Goal: Navigation & Orientation: Find specific page/section

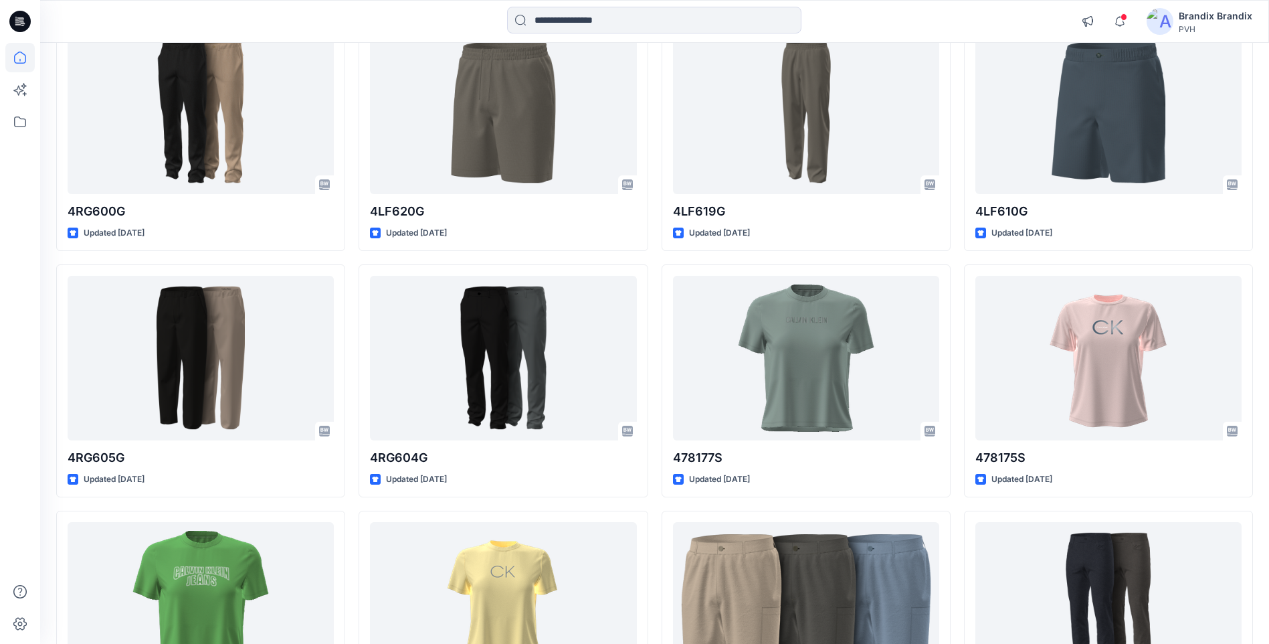
scroll to position [6242, 0]
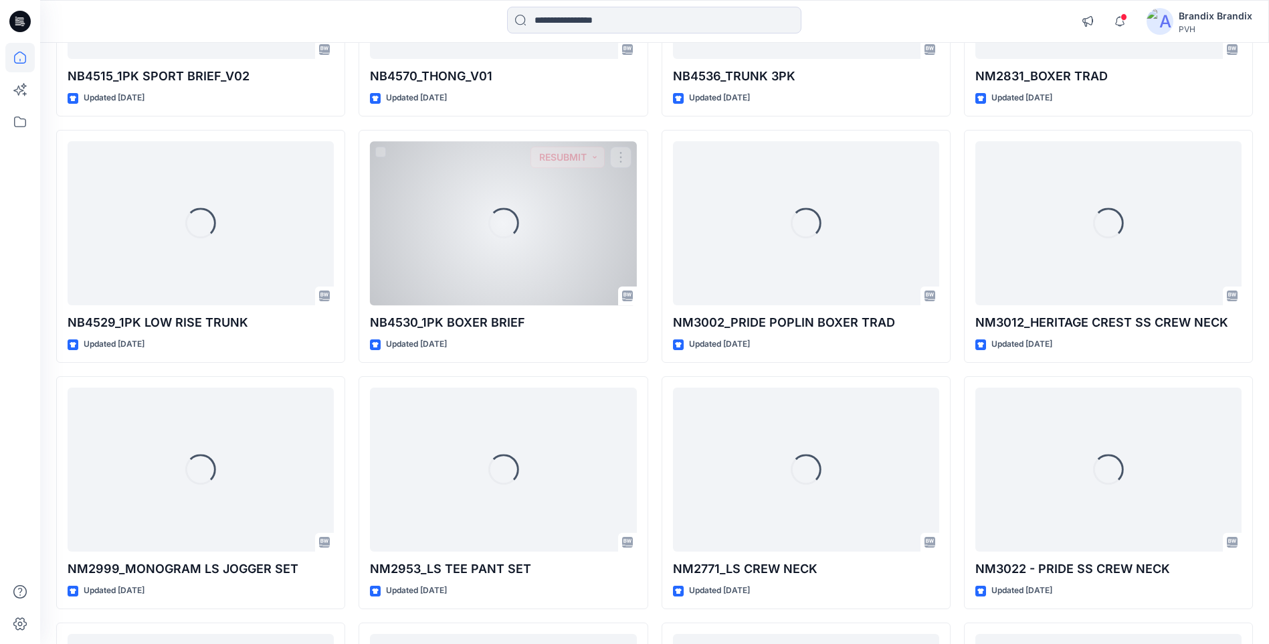
scroll to position [9038, 0]
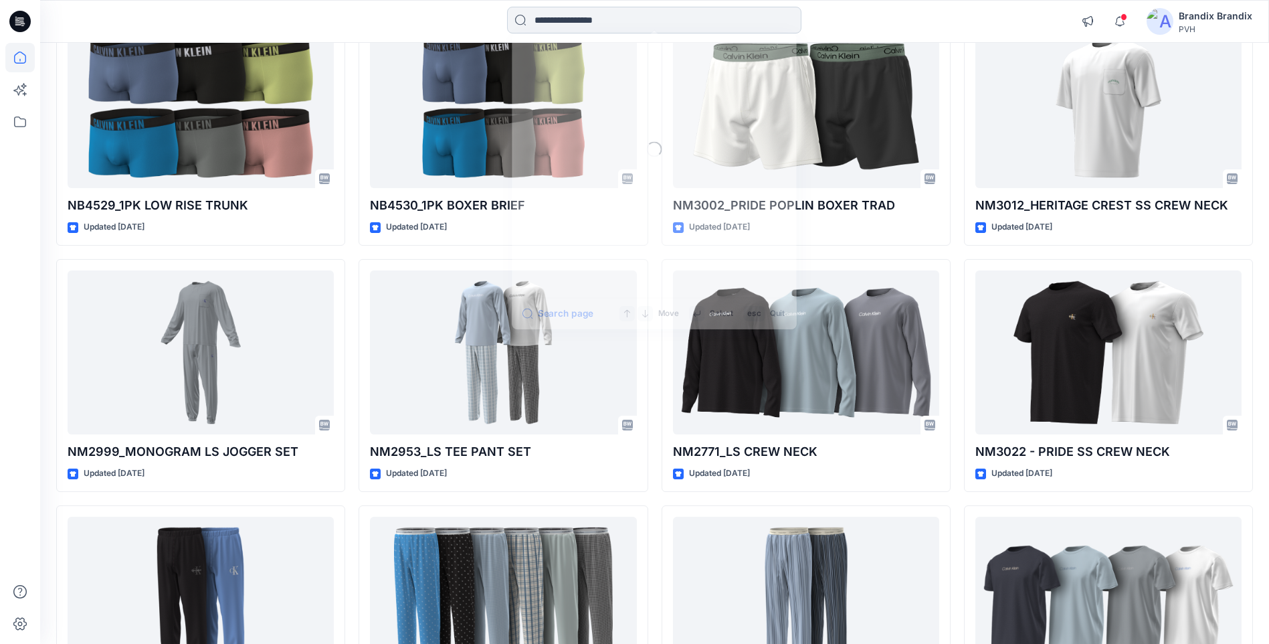
click at [553, 15] on input at bounding box center [654, 20] width 294 height 27
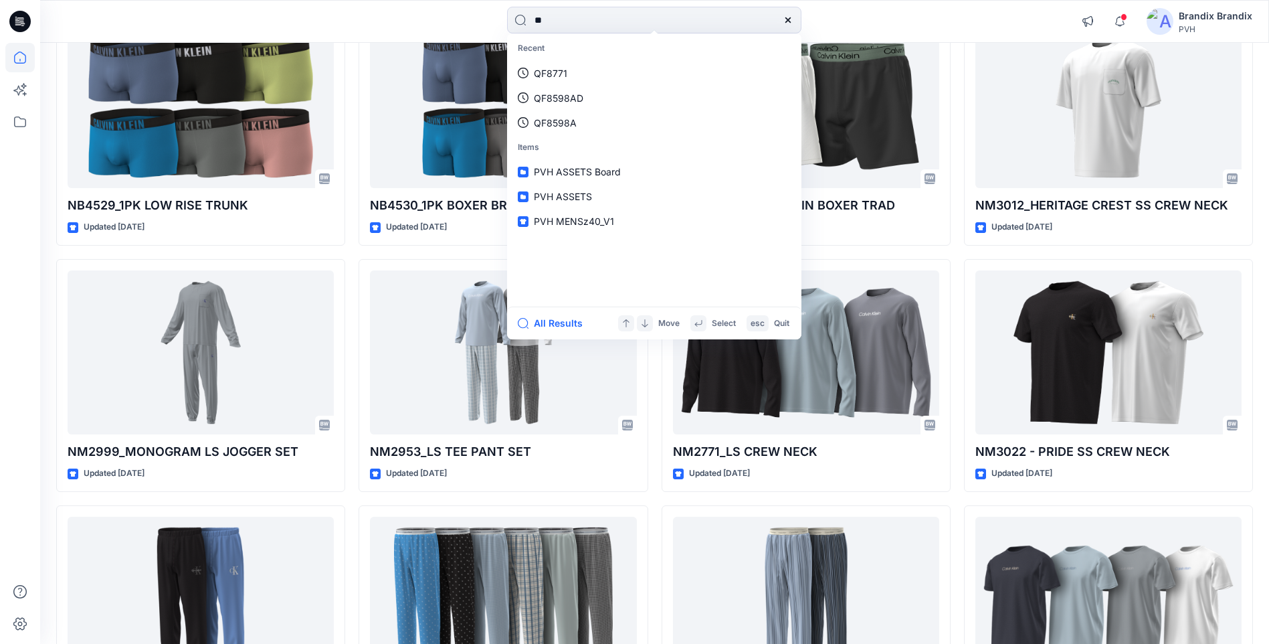
type input "*"
type input "**"
click at [916, 21] on div "** Recent QF8771 QF8598AD QF8598A Items PVH ASSETS Board PVH ASSETS PVH MENSz40…" at bounding box center [654, 21] width 614 height 29
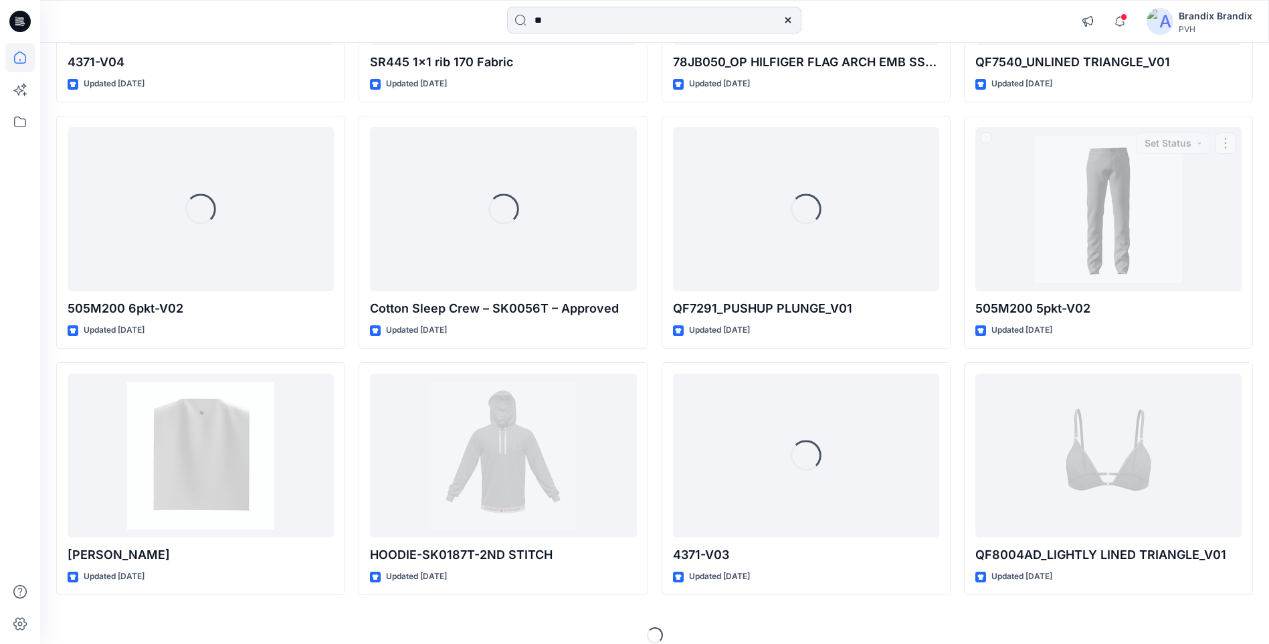
scroll to position [27661, 0]
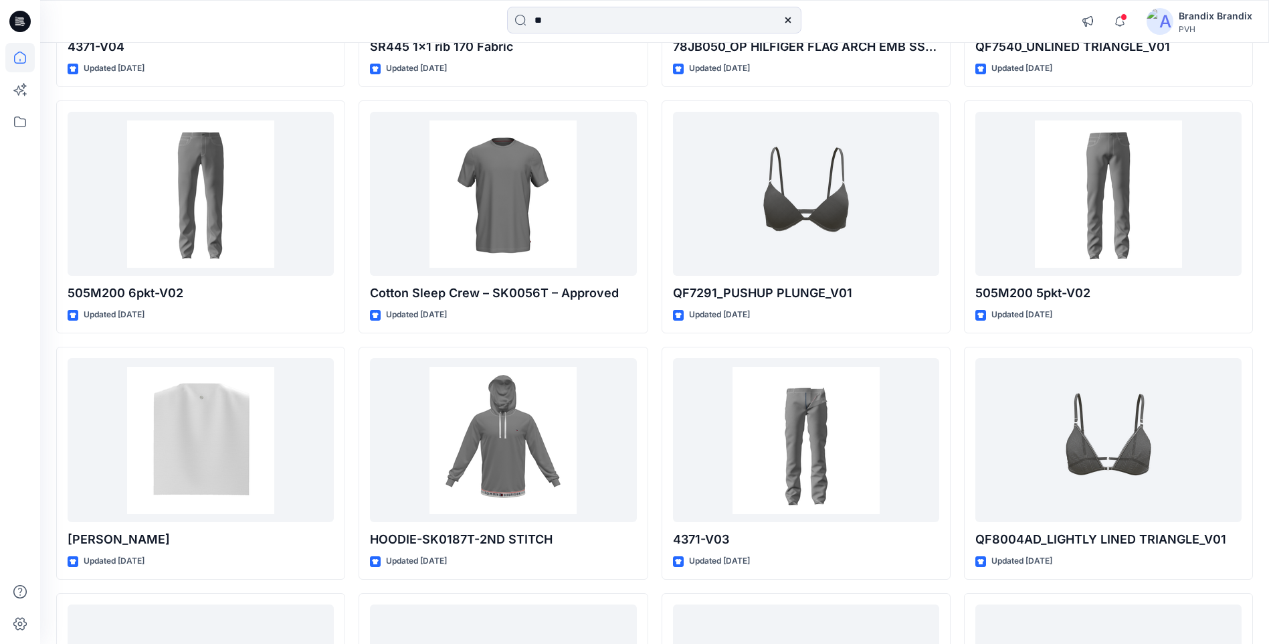
click at [788, 21] on icon at bounding box center [788, 20] width 11 height 11
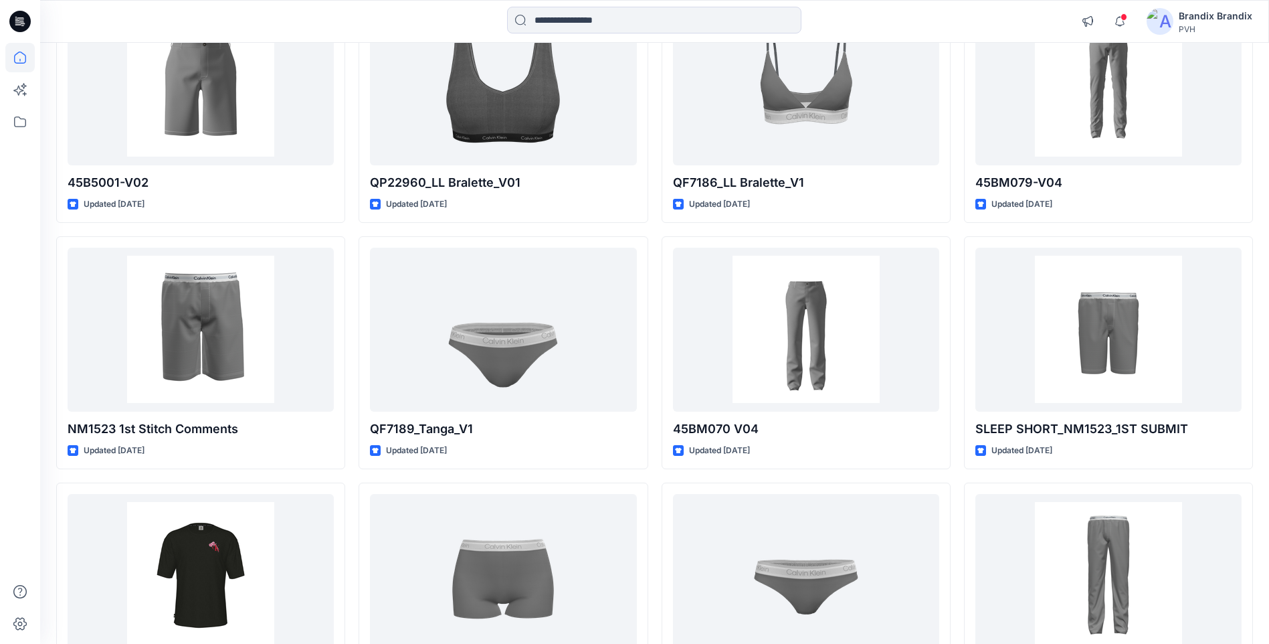
scroll to position [30321, 0]
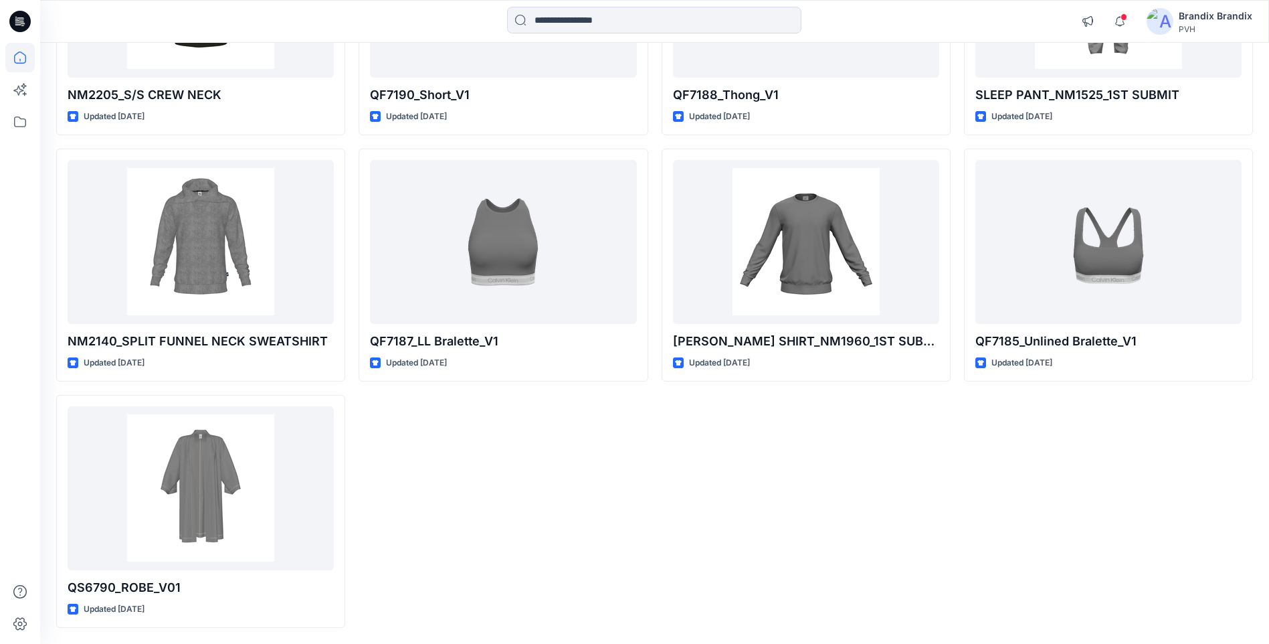
click at [604, 37] on div "Notifications Your style WMUS- AW-TANK-N1-3D is ready [DATE] 06:34 Your style W…" at bounding box center [654, 21] width 1229 height 43
click at [595, 22] on input at bounding box center [654, 20] width 294 height 27
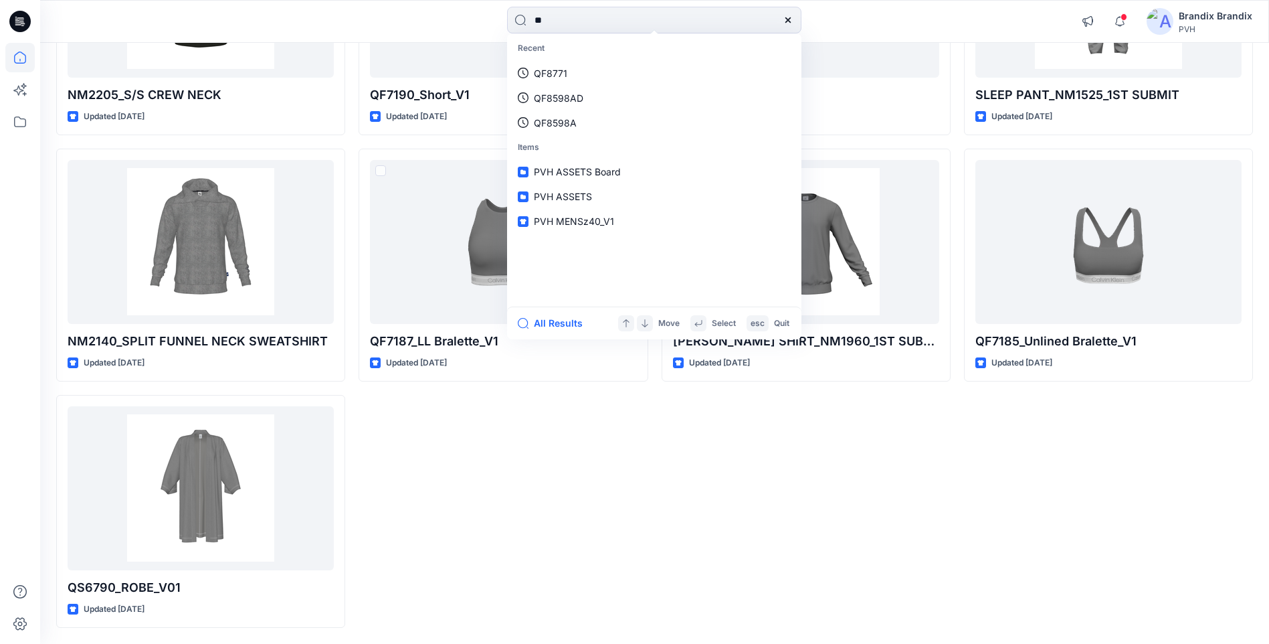
type input "**"
click at [561, 332] on div "All Results Move Select esc Quit" at bounding box center [654, 322] width 294 height 33
click at [559, 326] on button "All Results" at bounding box center [555, 323] width 74 height 16
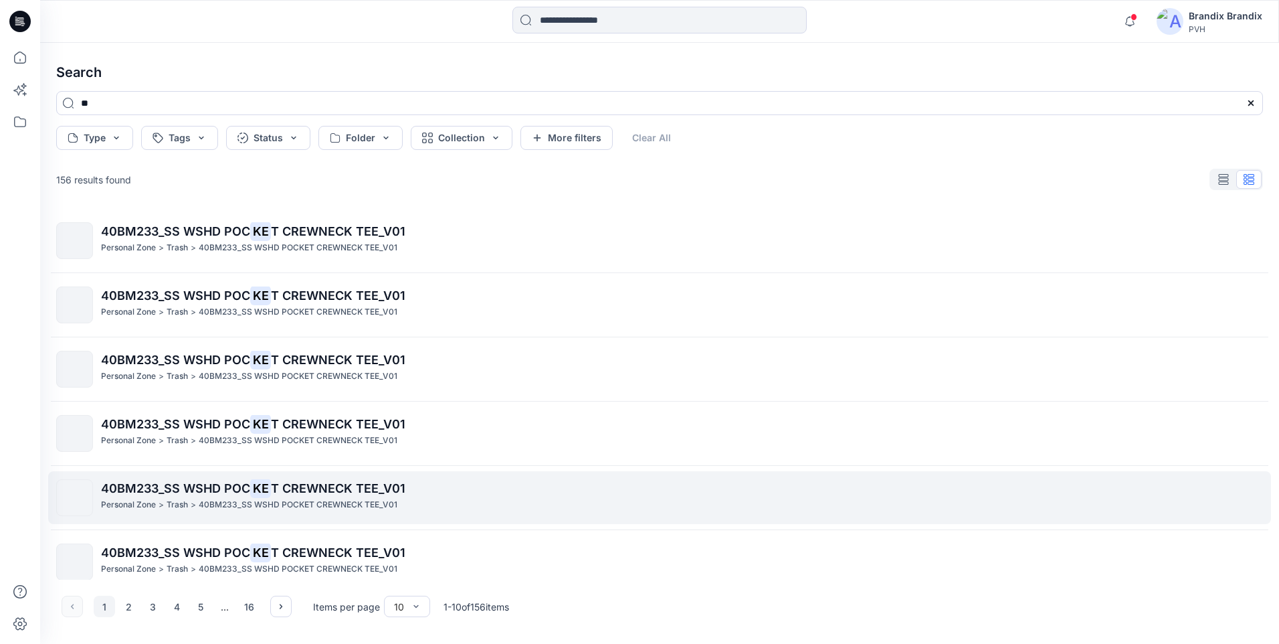
scroll to position [272, 0]
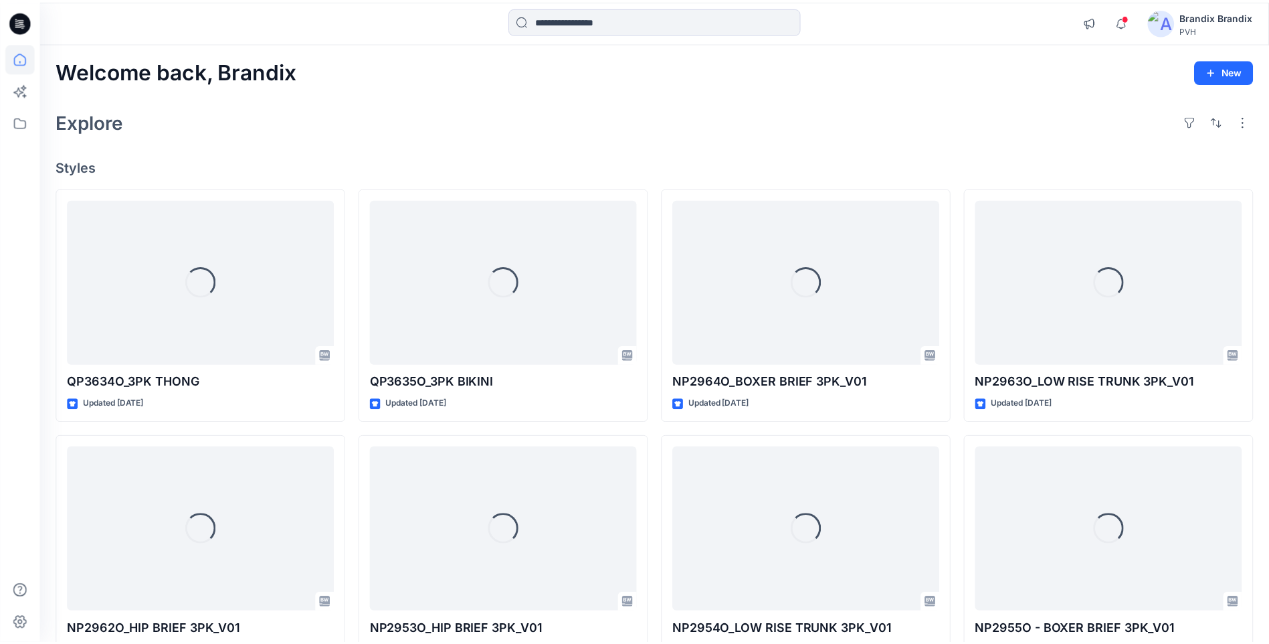
scroll to position [30321, 0]
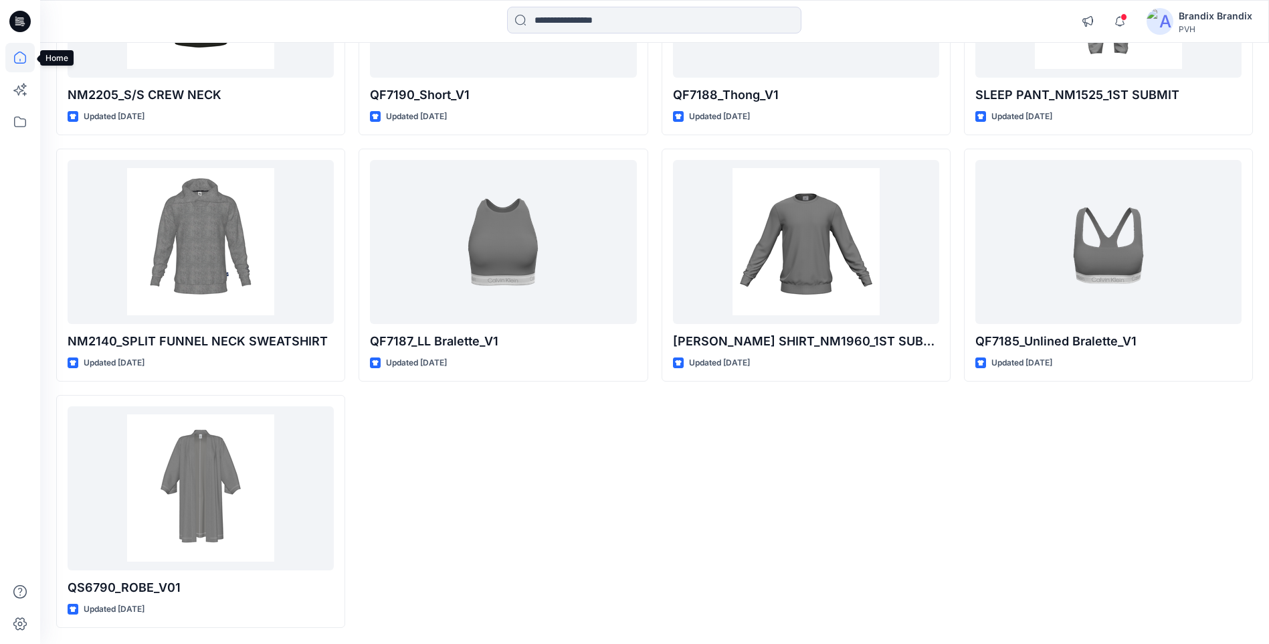
click at [10, 56] on icon at bounding box center [19, 57] width 29 height 29
click at [11, 127] on icon at bounding box center [19, 121] width 29 height 29
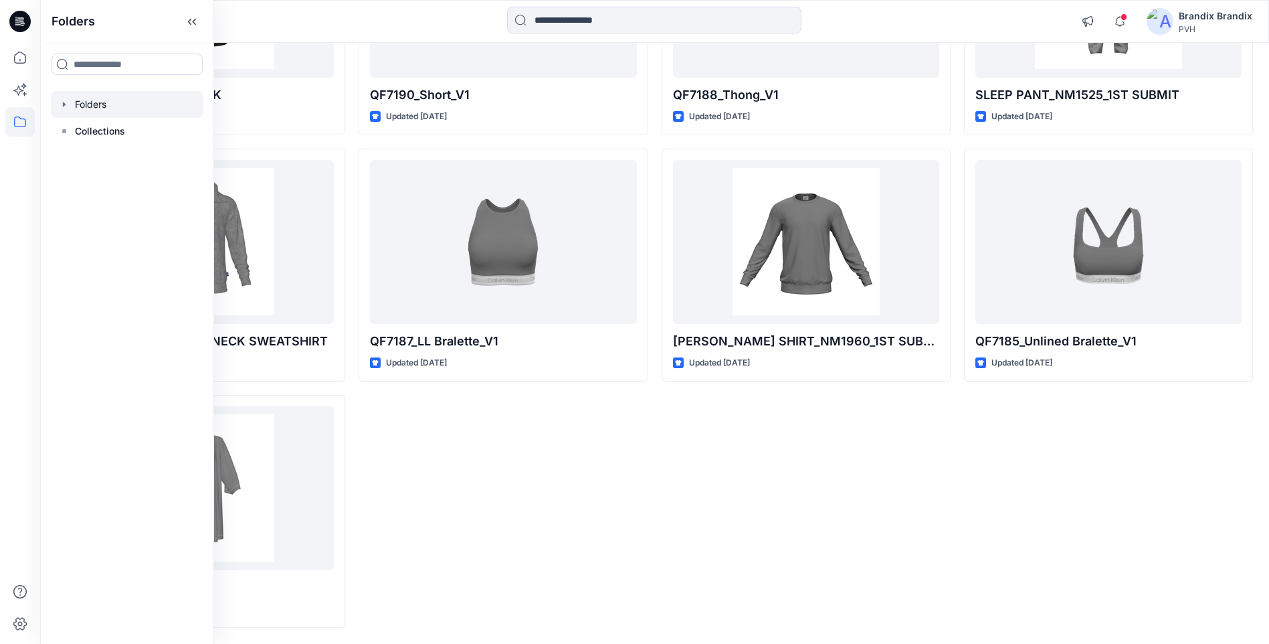
click at [94, 106] on div at bounding box center [127, 104] width 153 height 27
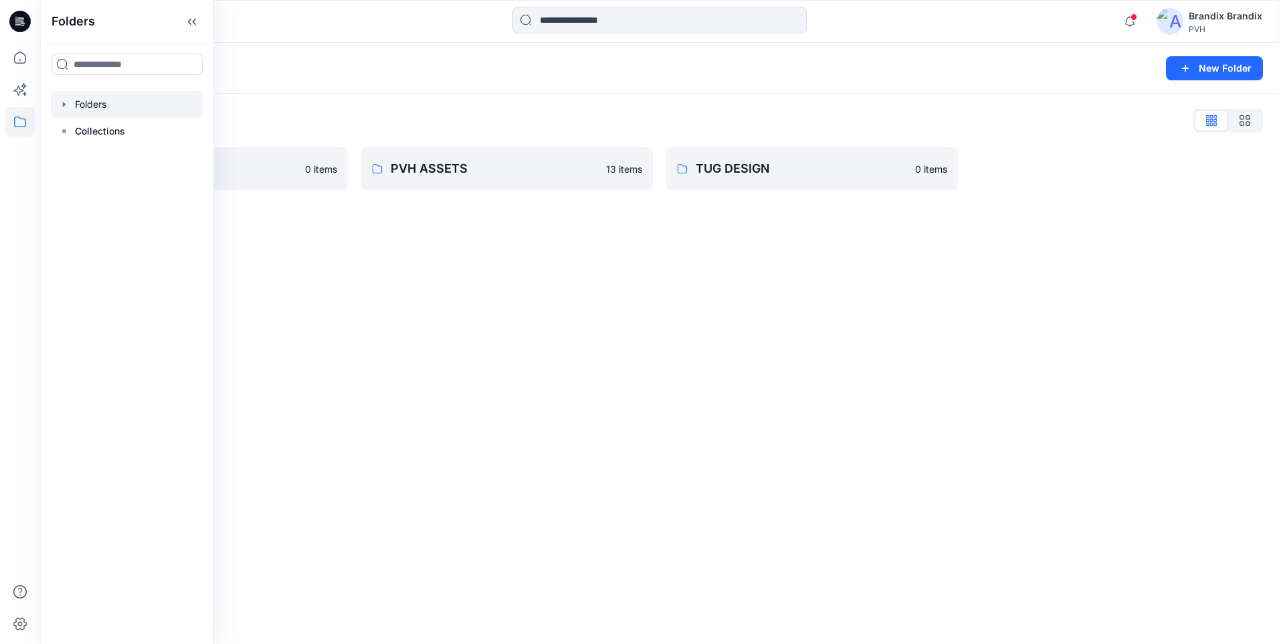
click at [653, 276] on div "Folders New Folder Folders List Brandix 0 items PVH ASSETS 13 items TUG DESIGN …" at bounding box center [659, 343] width 1239 height 601
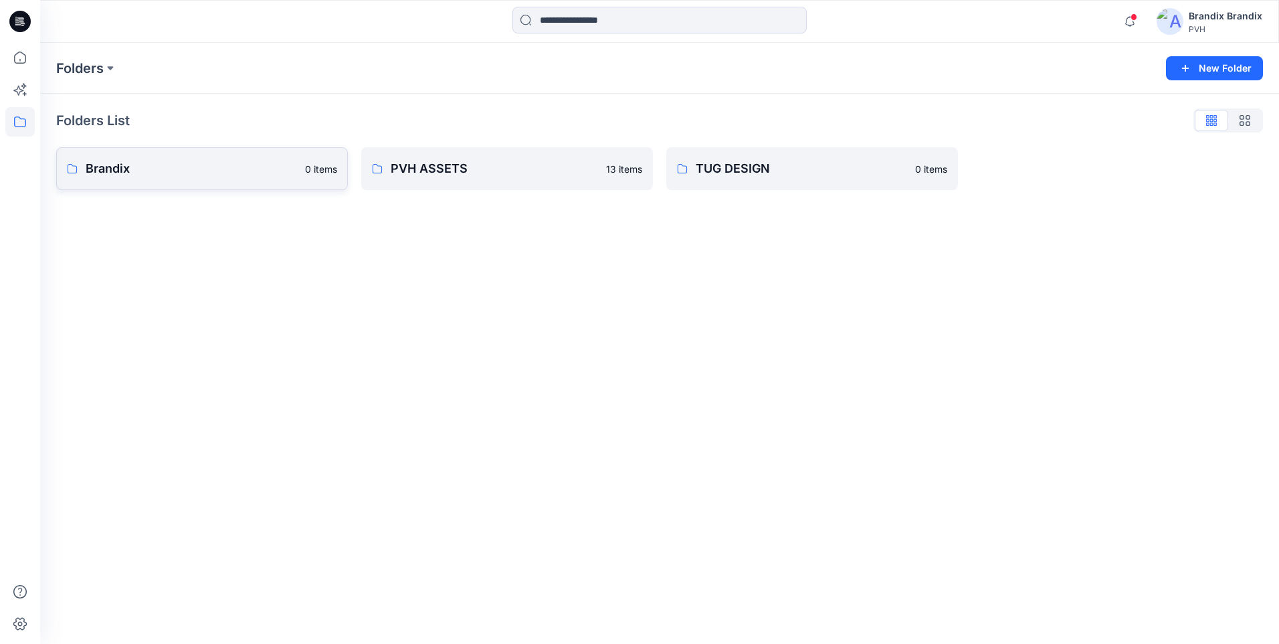
click at [203, 175] on p "Brandix" at bounding box center [191, 168] width 211 height 19
click at [153, 191] on div "Folders List Brandix 0 items PVH ASSETS 13 items TUG DESIGN 0 items" at bounding box center [659, 150] width 1239 height 112
click at [150, 169] on p "Brandix" at bounding box center [191, 168] width 211 height 19
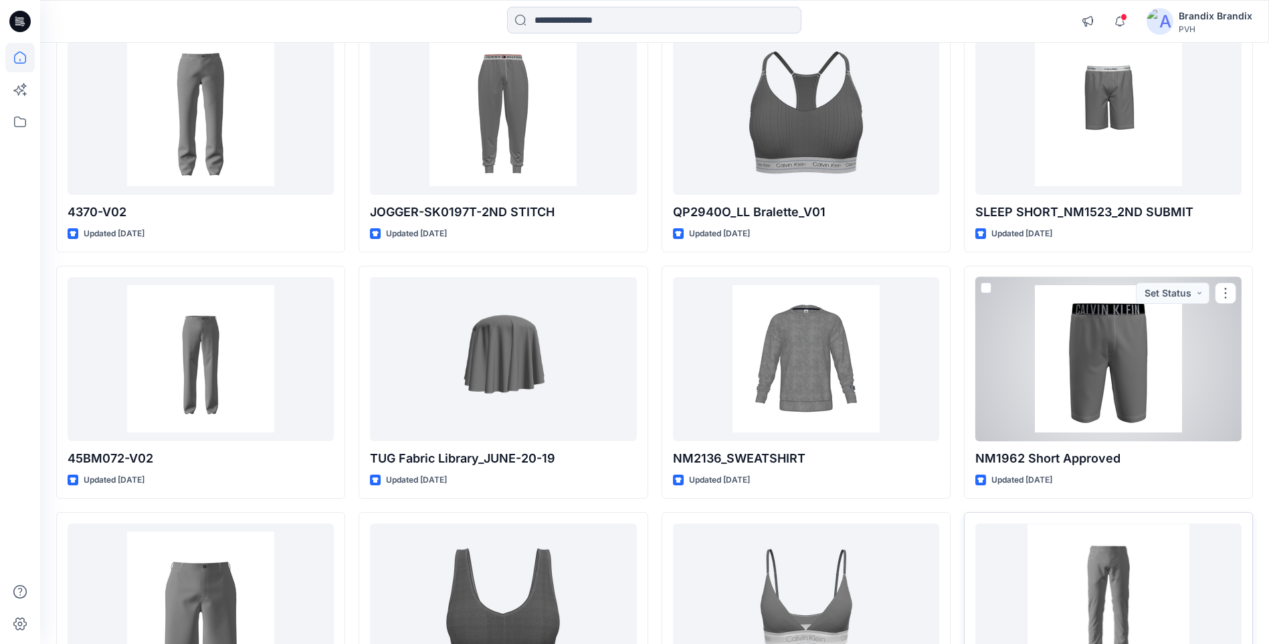
scroll to position [29451, 0]
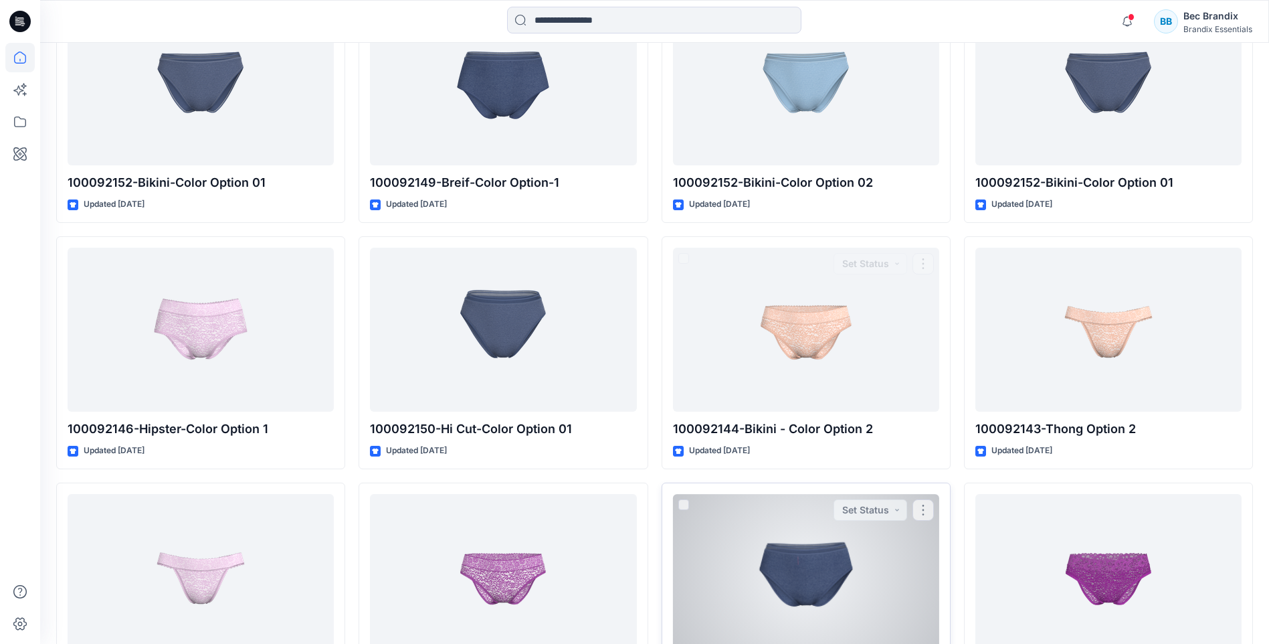
scroll to position [5446, 0]
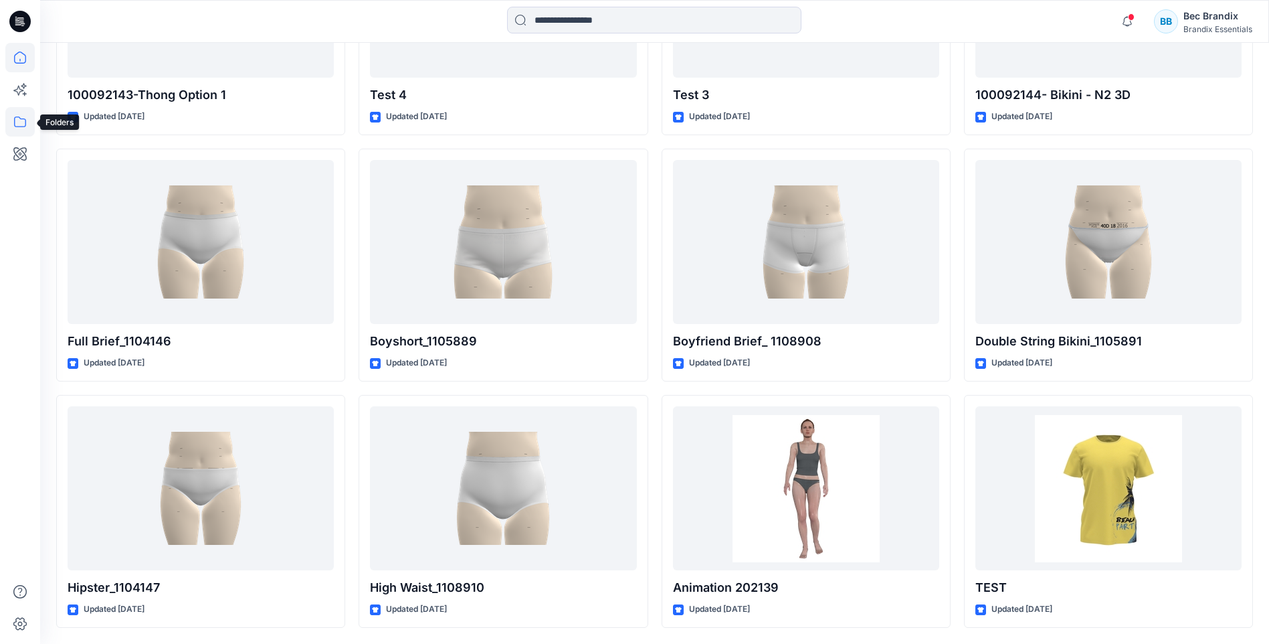
click at [15, 116] on icon at bounding box center [19, 121] width 29 height 29
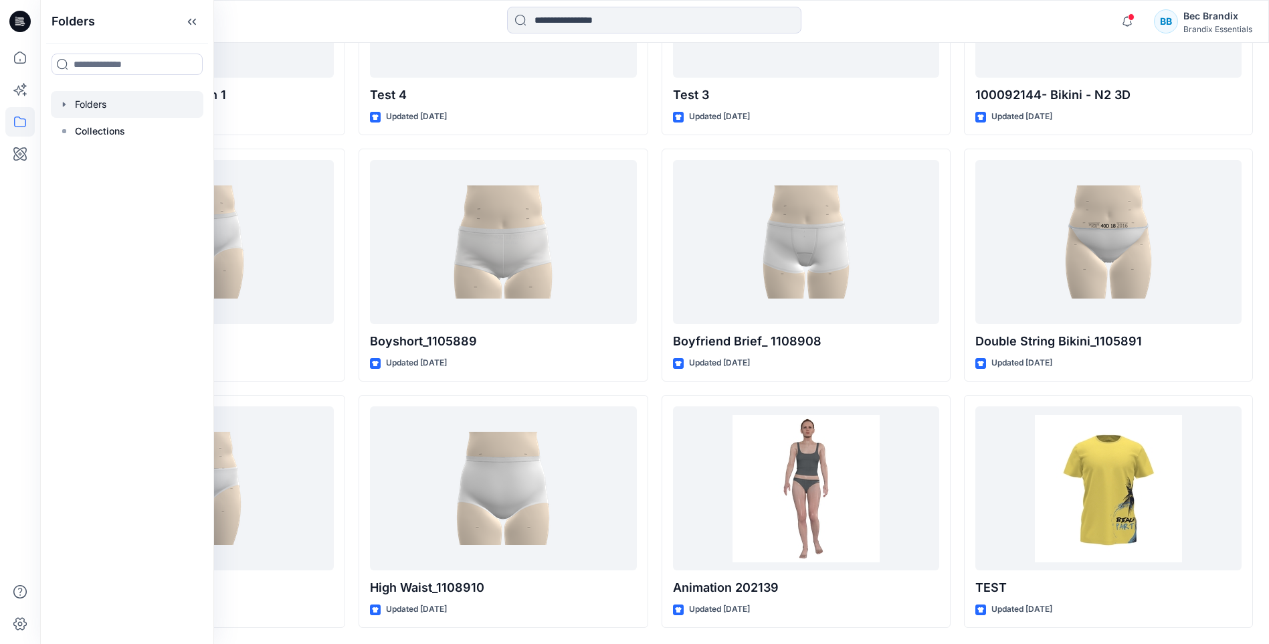
click at [58, 98] on div at bounding box center [127, 104] width 153 height 27
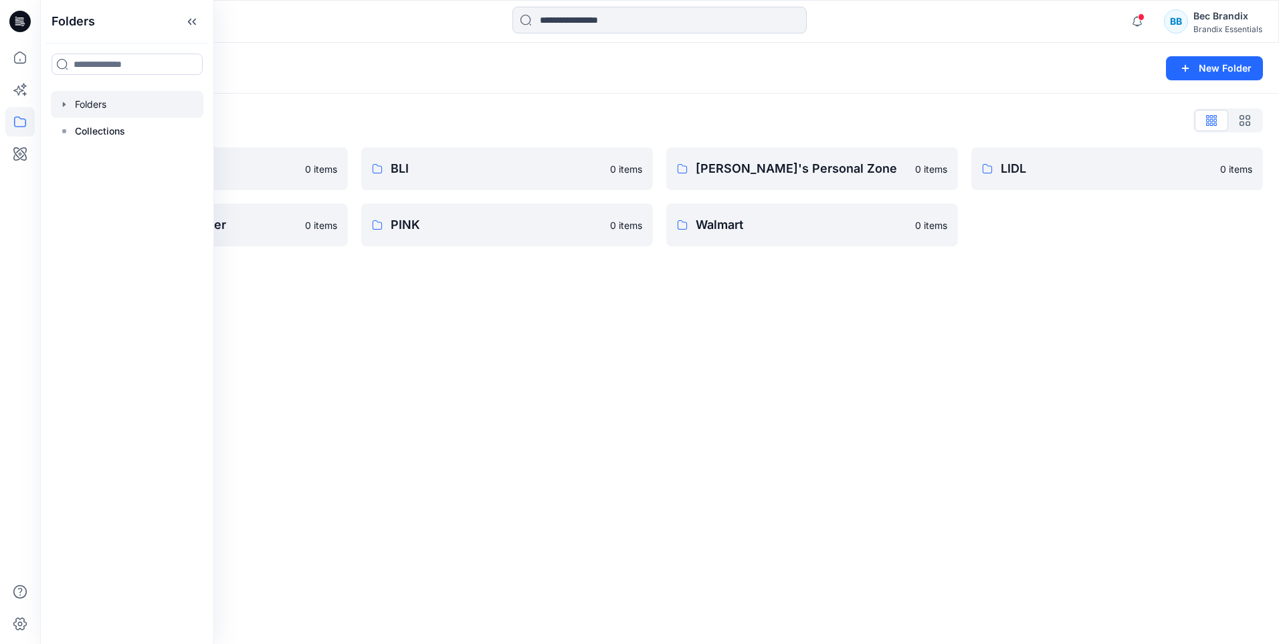
click at [506, 404] on div "Folders New Folder Folders List BEL 0 items Malshan Training Folder 0 items BLI…" at bounding box center [659, 343] width 1239 height 601
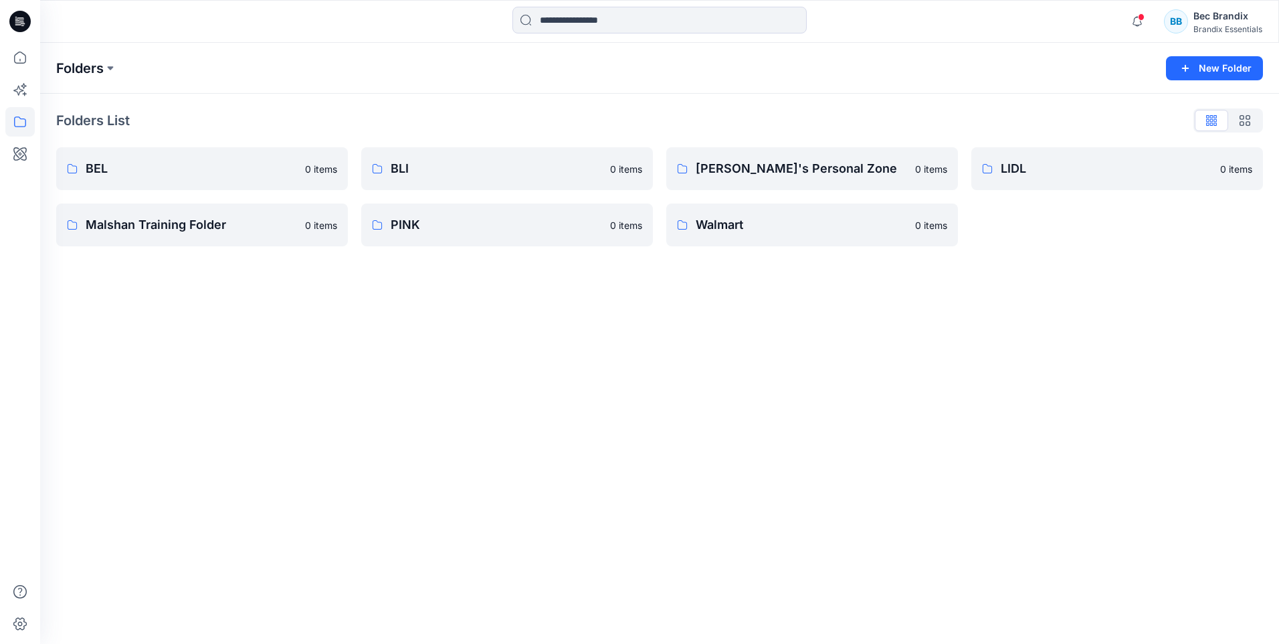
click at [98, 69] on p "Folders" at bounding box center [80, 68] width 48 height 19
